Goal: Information Seeking & Learning: Understand process/instructions

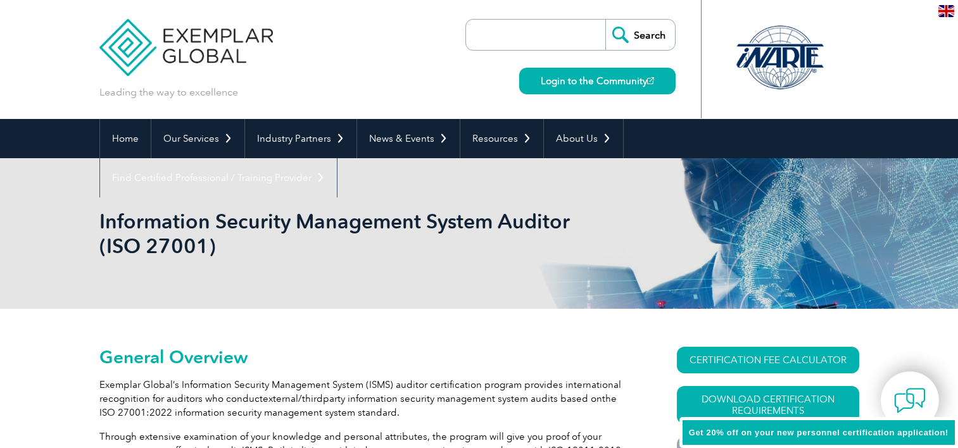
scroll to position [63, 0]
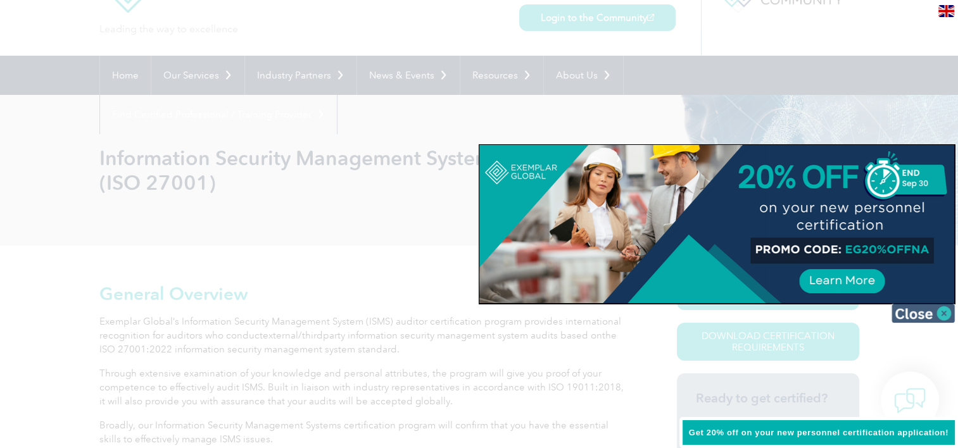
click at [942, 312] on img at bounding box center [923, 313] width 63 height 19
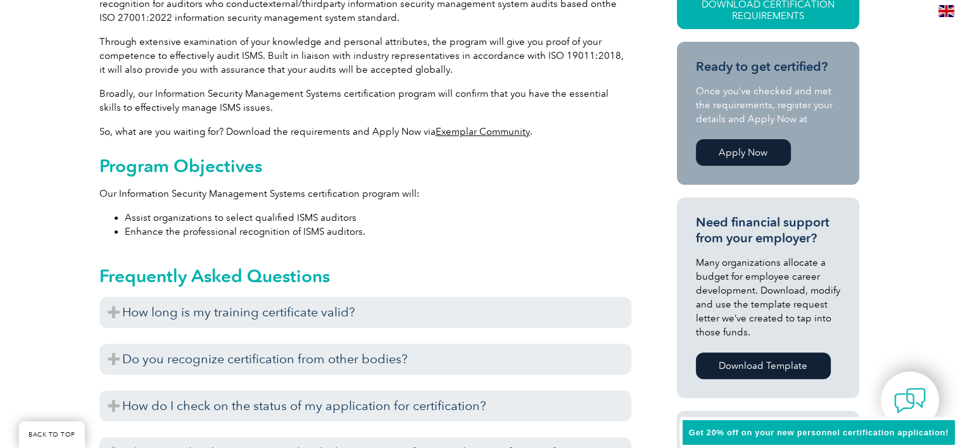
scroll to position [570, 0]
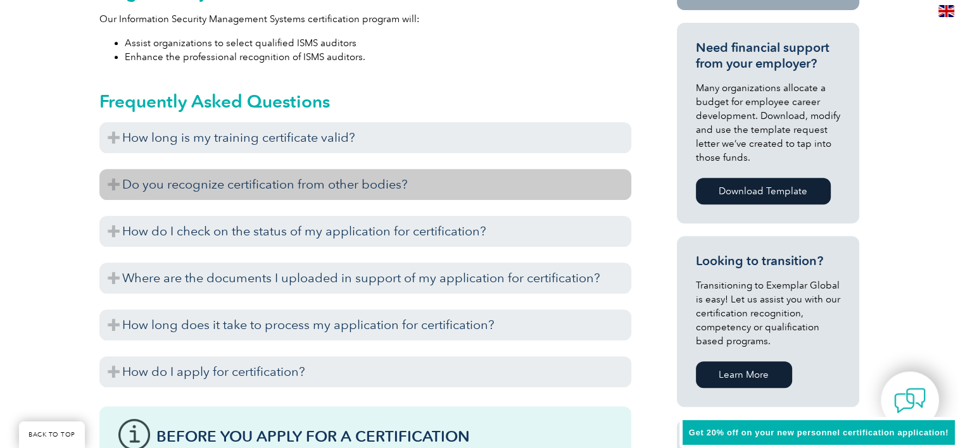
click at [118, 182] on h3 "Do you recognize certification from other bodies?" at bounding box center [365, 184] width 532 height 31
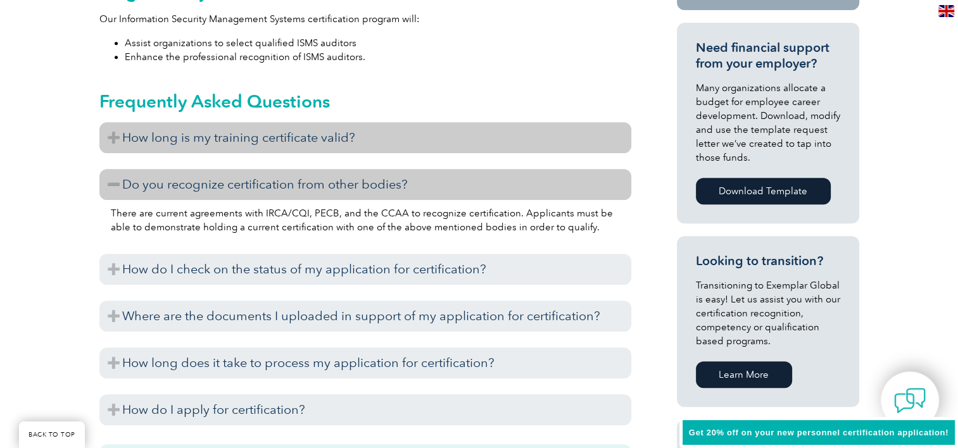
click at [111, 133] on h3 "How long is my training certificate valid?" at bounding box center [365, 137] width 532 height 31
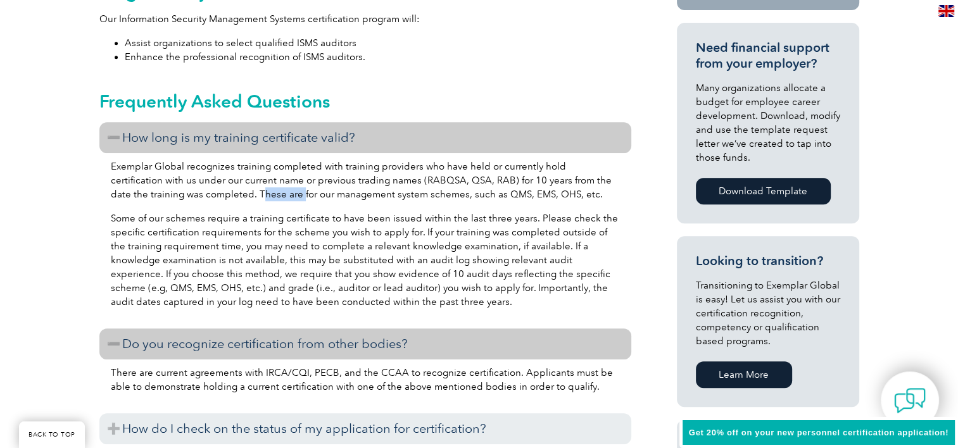
drag, startPoint x: 220, startPoint y: 195, endPoint x: 261, endPoint y: 194, distance: 40.5
click at [261, 194] on p "Exemplar Global recognizes training completed with training providers who have …" at bounding box center [365, 181] width 509 height 42
drag, startPoint x: 261, startPoint y: 194, endPoint x: 194, endPoint y: 223, distance: 72.3
click at [194, 223] on p "Some of our schemes require a training certificate to have been issued within t…" at bounding box center [365, 260] width 509 height 98
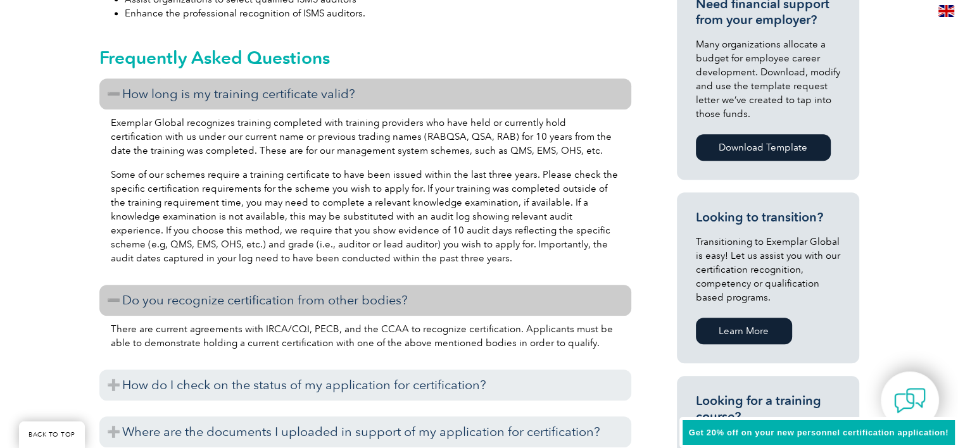
scroll to position [633, 0]
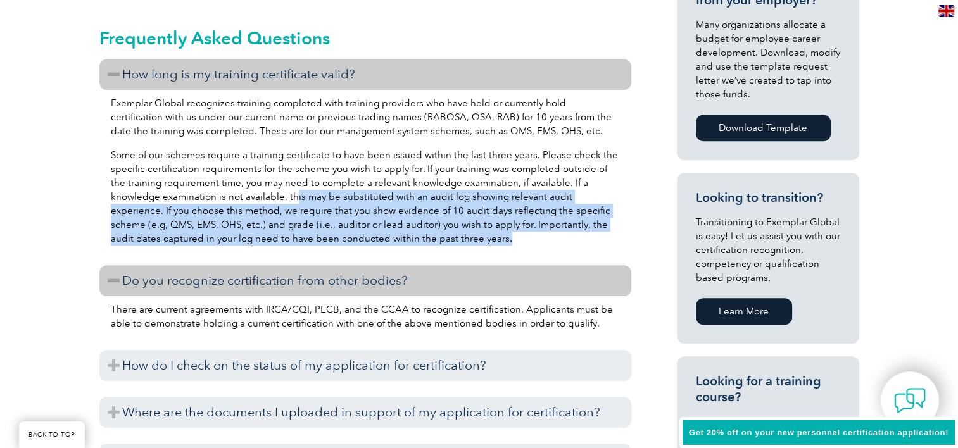
drag, startPoint x: 241, startPoint y: 196, endPoint x: 485, endPoint y: 247, distance: 249.7
click at [485, 247] on div "Exemplar Global recognizes training completed with training providers who have …" at bounding box center [365, 173] width 532 height 166
drag, startPoint x: 485, startPoint y: 247, endPoint x: 434, endPoint y: 246, distance: 51.3
click at [434, 246] on div "Exemplar Global recognizes training completed with training providers who have …" at bounding box center [365, 173] width 532 height 166
click at [436, 244] on p "Some of our schemes require a training certificate to have been issued within t…" at bounding box center [365, 197] width 509 height 98
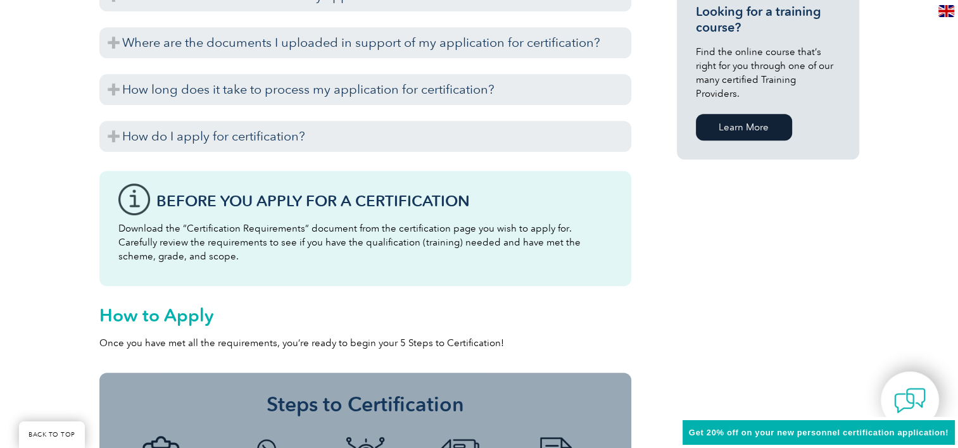
scroll to position [1013, 0]
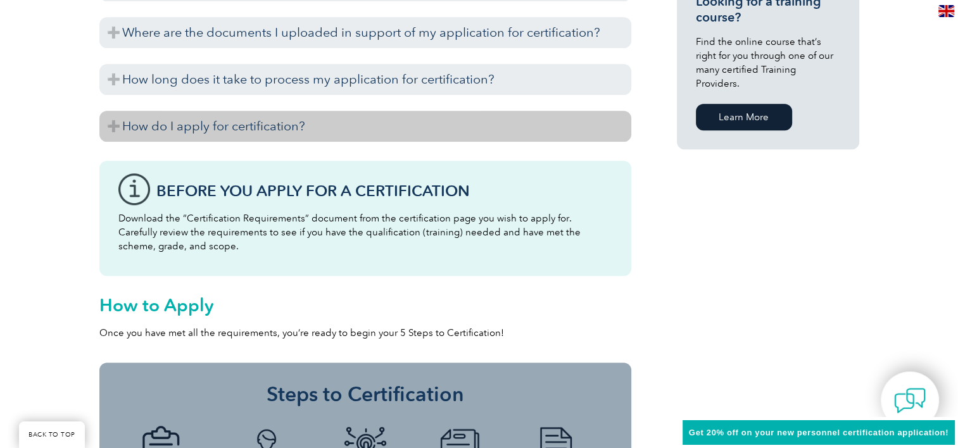
click at [109, 126] on h3 "How do I apply for certification?" at bounding box center [365, 126] width 532 height 31
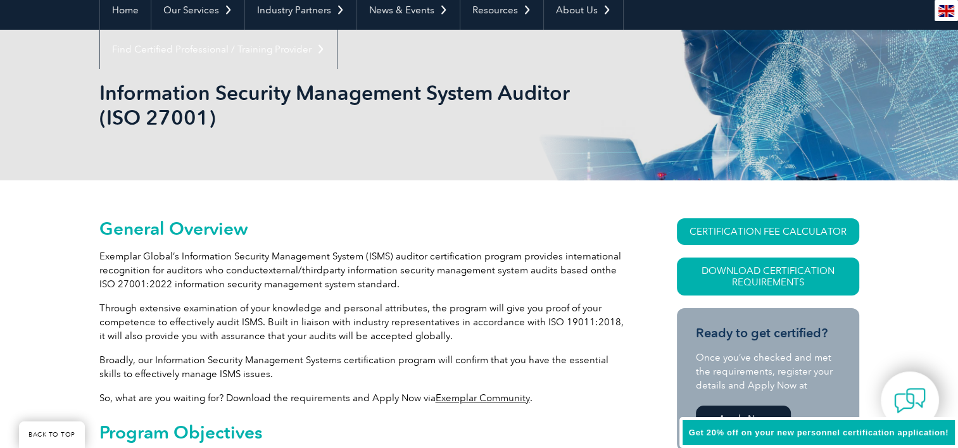
scroll to position [127, 0]
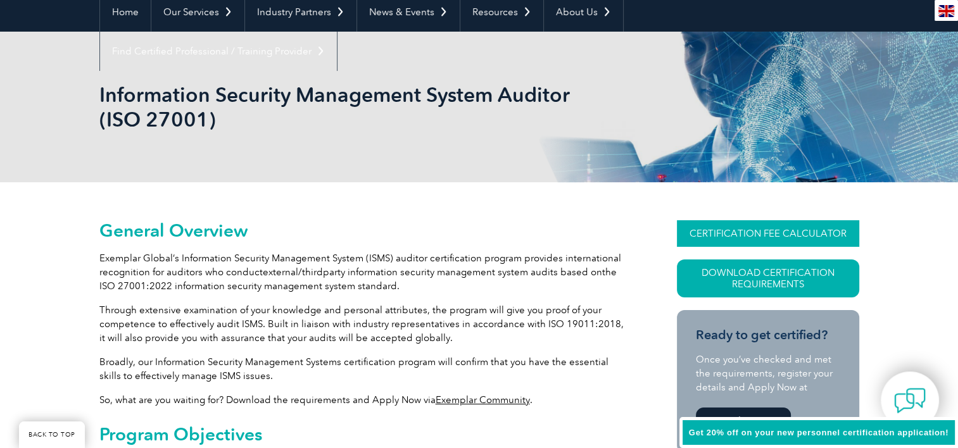
click at [752, 228] on link "CERTIFICATION FEE CALCULATOR" at bounding box center [768, 233] width 182 height 27
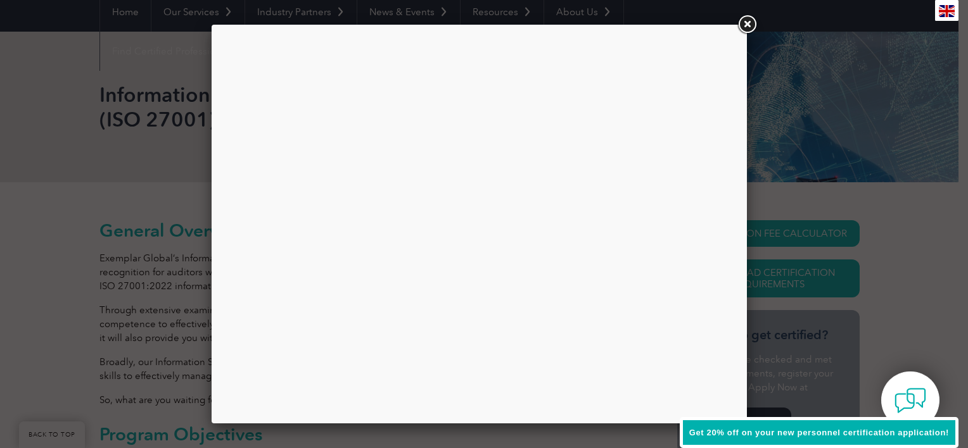
click at [369, 167] on div at bounding box center [479, 224] width 516 height 380
click at [592, 215] on div at bounding box center [479, 224] width 516 height 380
click at [752, 22] on link at bounding box center [746, 24] width 23 height 23
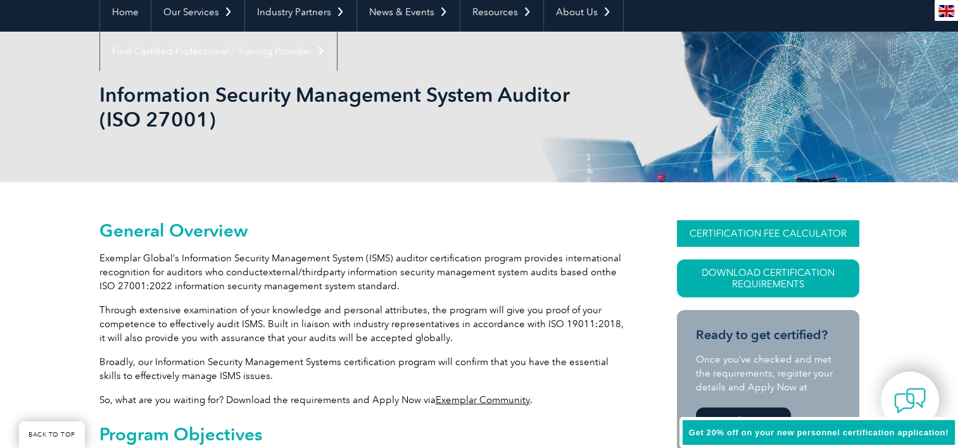
click at [757, 226] on link "CERTIFICATION FEE CALCULATOR" at bounding box center [768, 233] width 182 height 27
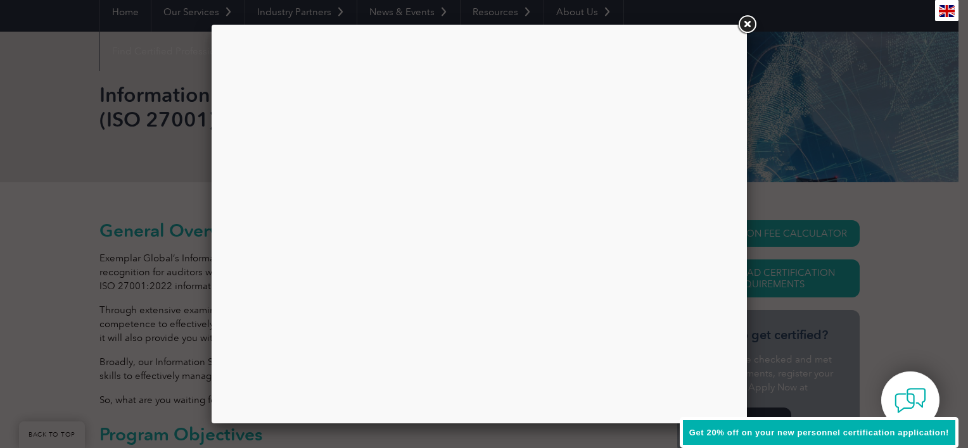
click at [750, 25] on link at bounding box center [746, 24] width 23 height 23
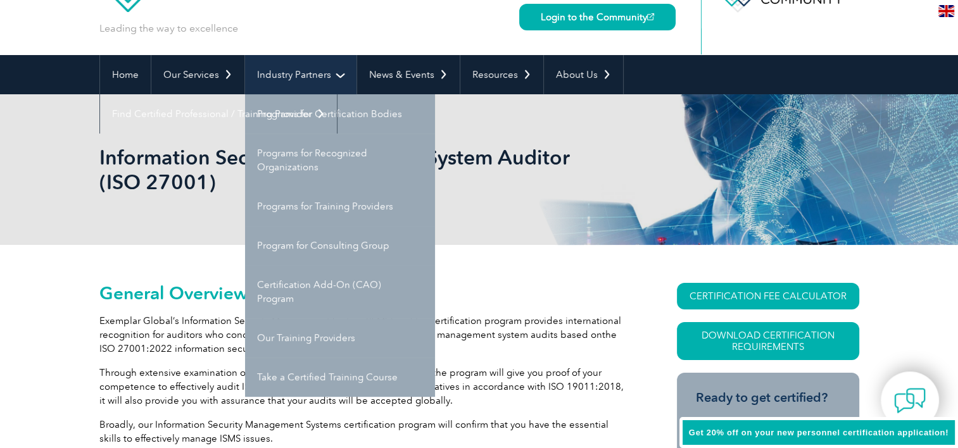
scroll to position [0, 0]
